Goal: Information Seeking & Learning: Learn about a topic

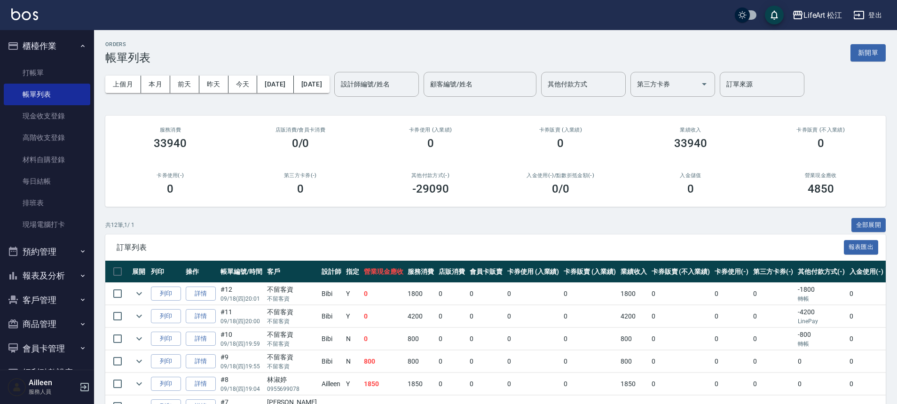
click at [66, 277] on button "報表及分析" at bounding box center [47, 276] width 87 height 24
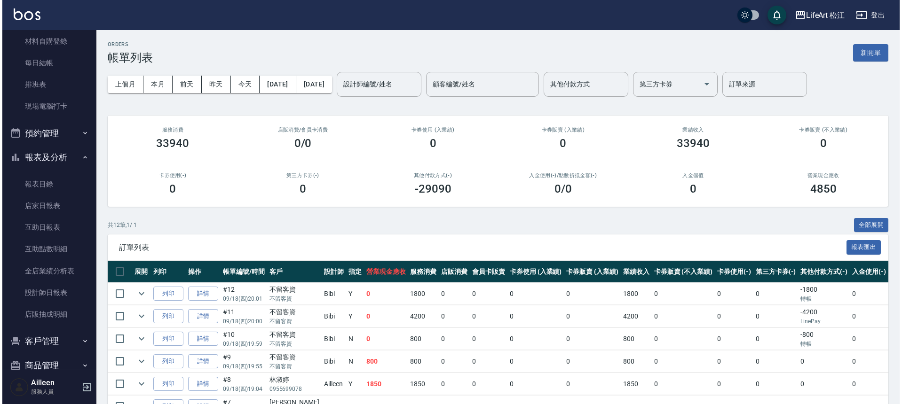
scroll to position [186, 0]
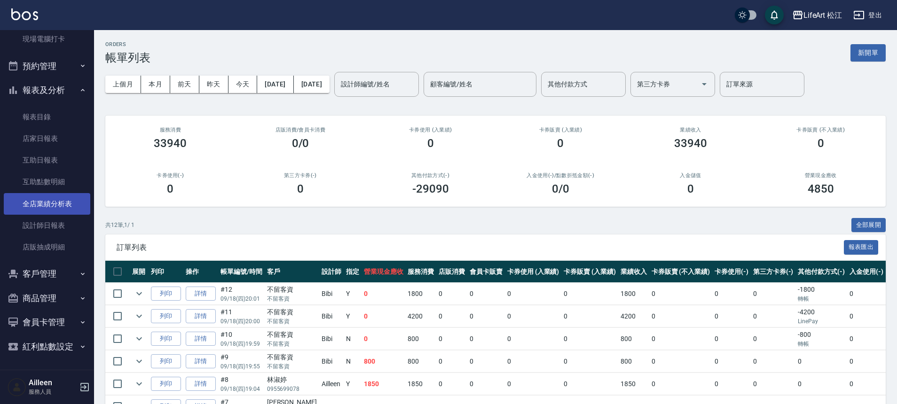
click at [53, 199] on link "全店業績分析表" at bounding box center [47, 204] width 87 height 22
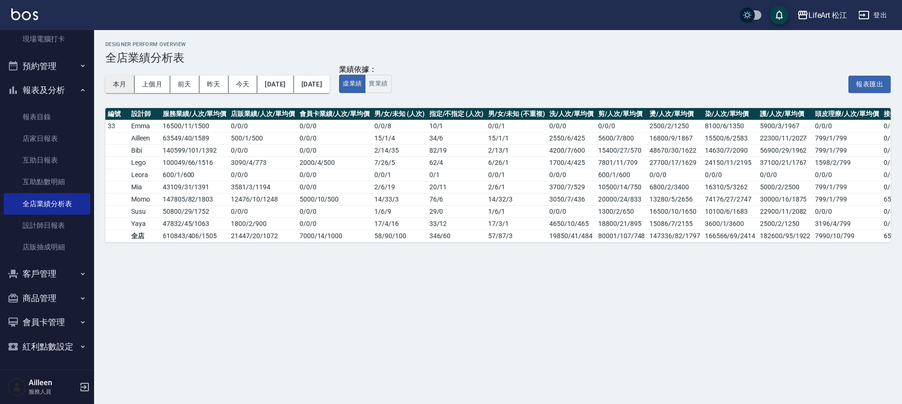
click at [115, 82] on button "本月" at bounding box center [119, 84] width 29 height 17
click at [115, 81] on button "本月" at bounding box center [119, 84] width 29 height 17
click at [116, 82] on button "本月" at bounding box center [119, 84] width 29 height 17
click at [117, 84] on button "本月" at bounding box center [119, 84] width 29 height 17
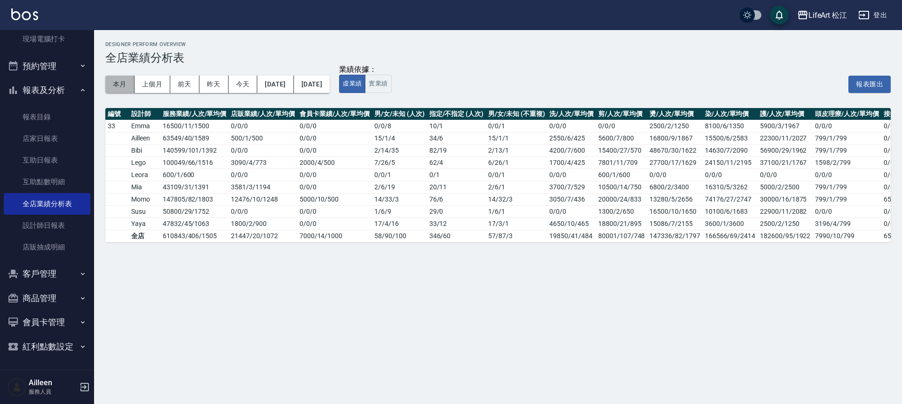
click at [116, 84] on button "本月" at bounding box center [119, 84] width 29 height 17
click at [116, 88] on button "本月" at bounding box center [119, 84] width 29 height 17
click at [178, 215] on td "50800 / 29 / 1752" at bounding box center [194, 212] width 68 height 12
click at [178, 214] on td "50800 / 29 / 1752" at bounding box center [194, 212] width 68 height 12
drag, startPoint x: 175, startPoint y: 211, endPoint x: 169, endPoint y: 196, distance: 15.8
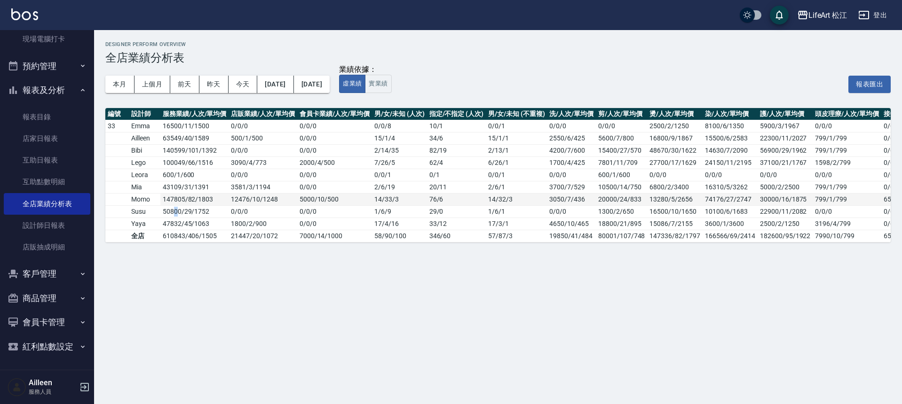
click at [172, 204] on tbody "33 Emma 16500 / 11 / 1500 0 / 0 / 0 0 / 0 / 0 0 / 0 / 8 10 / 1 0 / 0 / 1 0/0/0 …" at bounding box center [520, 181] width 831 height 122
click at [169, 193] on td "147805 / 82 / 1803" at bounding box center [194, 199] width 68 height 12
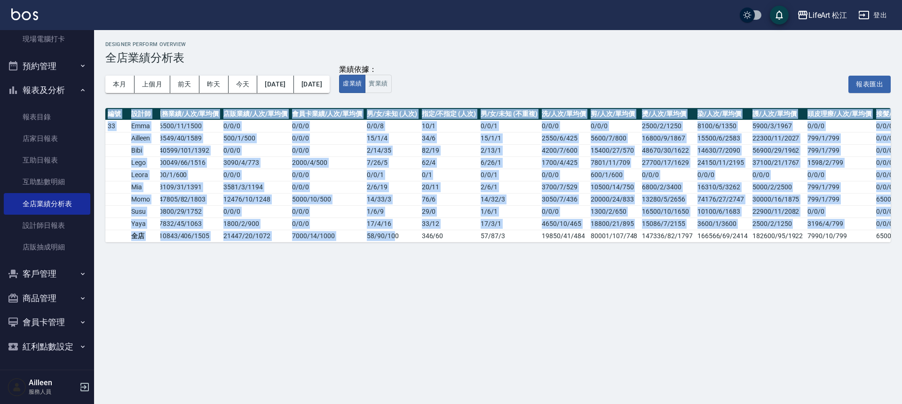
drag, startPoint x: 388, startPoint y: 242, endPoint x: 376, endPoint y: 245, distance: 12.5
click at [376, 243] on div "編號 設計師 服務業績/人次/單均價 店販業績/人次/單均價 會員卡業績/人次/單均價 男/女/未知 (人次) 指定/不指定 (人次) 男/女/未知 (不重複…" at bounding box center [497, 175] width 785 height 134
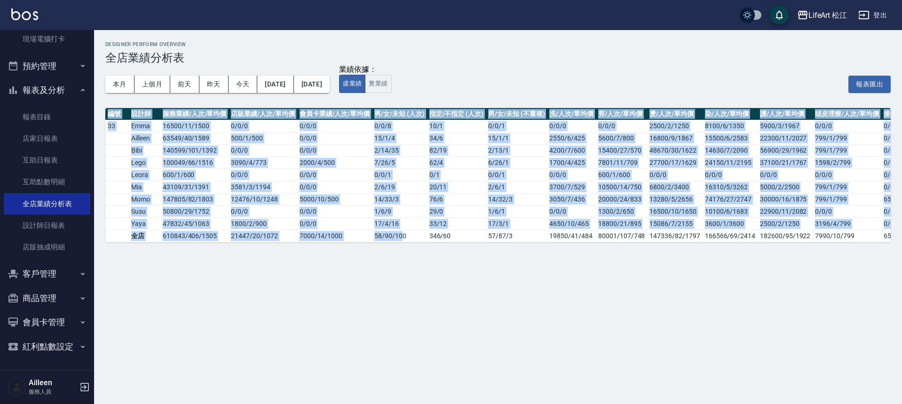
click at [310, 269] on div "Designer Perform Overview 全店業績分析表 本月 上個月 [DATE] [DATE] [DATE] [DATE] [DATE] 業績依…" at bounding box center [451, 202] width 902 height 404
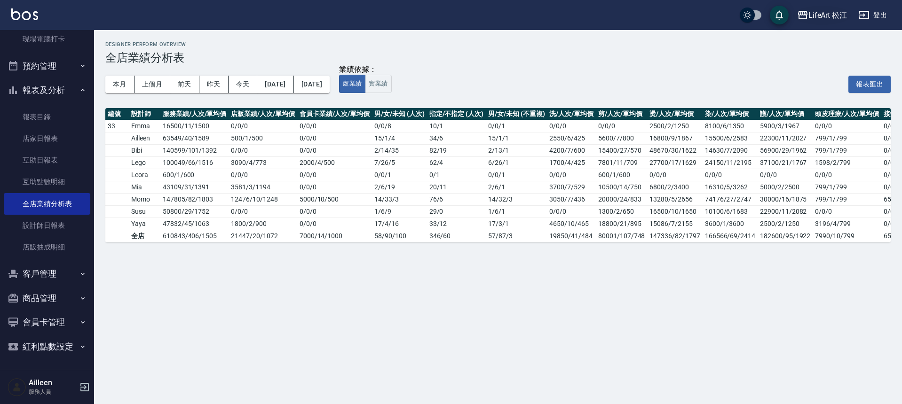
click at [815, 18] on div "LifeArt 松江" at bounding box center [827, 15] width 39 height 12
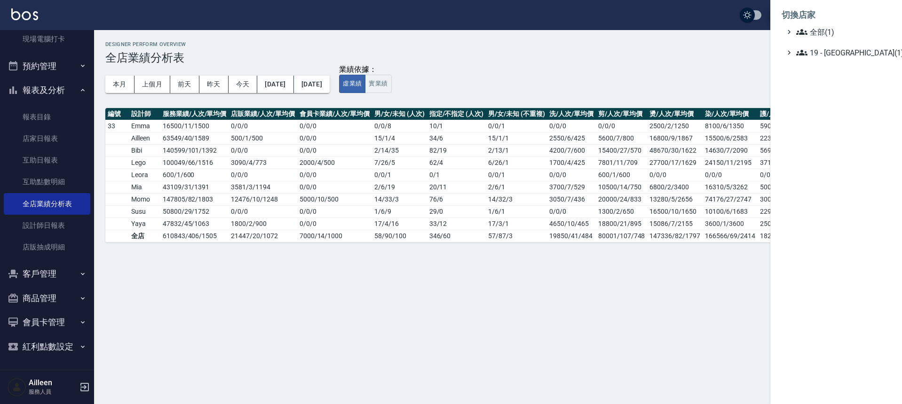
click at [720, 68] on div at bounding box center [451, 202] width 902 height 404
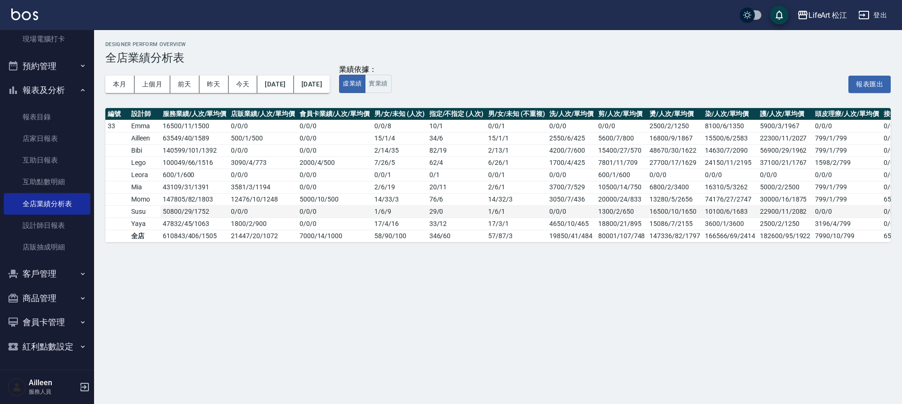
drag, startPoint x: 179, startPoint y: 214, endPoint x: 166, endPoint y: 213, distance: 12.3
click at [178, 214] on td "50800 / 29 / 1752" at bounding box center [194, 212] width 68 height 12
click at [166, 213] on td "50800 / 29 / 1752" at bounding box center [194, 212] width 68 height 12
drag, startPoint x: 186, startPoint y: 207, endPoint x: 194, endPoint y: 206, distance: 8.0
click at [193, 206] on td "50800 / 29 / 1752" at bounding box center [194, 212] width 68 height 12
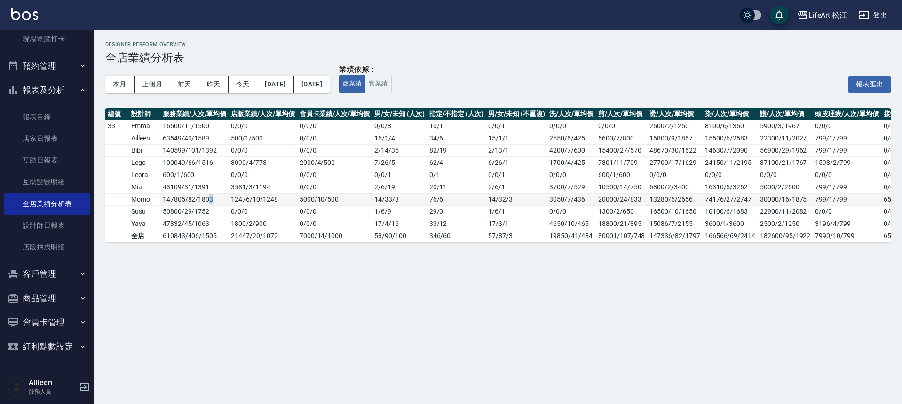
click at [211, 203] on td "147805 / 82 / 1803" at bounding box center [194, 199] width 68 height 12
click at [404, 216] on td "1 / 6 / 9" at bounding box center [399, 212] width 55 height 12
click at [405, 236] on td "58 / 90 / 100" at bounding box center [399, 236] width 55 height 12
click at [235, 206] on td "0 / 0 / 0" at bounding box center [263, 212] width 68 height 12
click at [279, 229] on td "1800 / 2 / 900" at bounding box center [263, 224] width 68 height 12
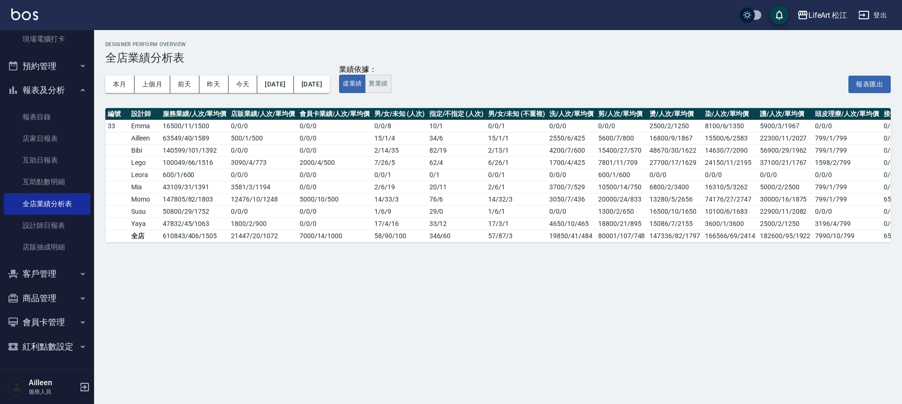
click at [391, 84] on button "實業績" at bounding box center [378, 84] width 26 height 18
